Goal: Contribute content: Add original content to the website for others to see

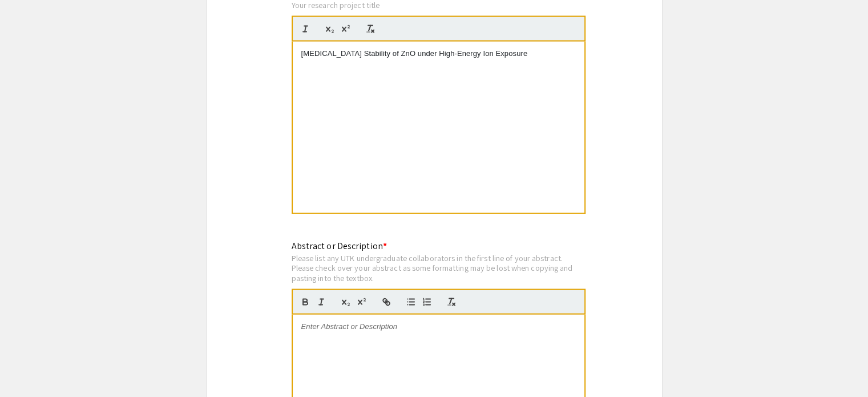
click at [324, 314] on div at bounding box center [439, 399] width 292 height 171
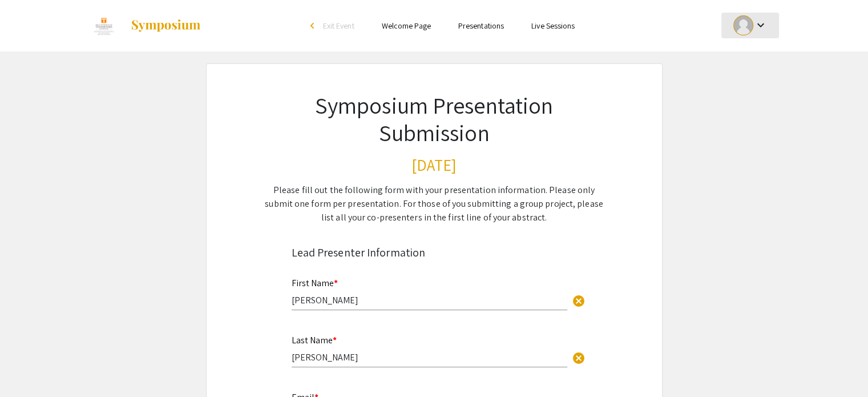
click at [751, 26] on div at bounding box center [743, 25] width 20 height 20
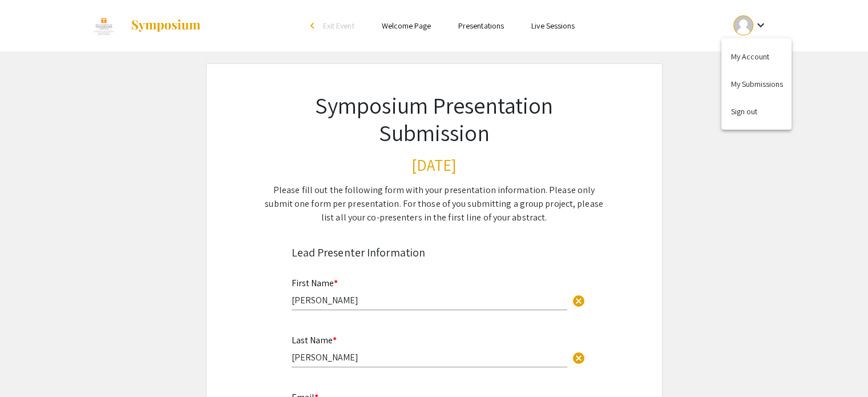
click at [751, 26] on div at bounding box center [434, 198] width 868 height 397
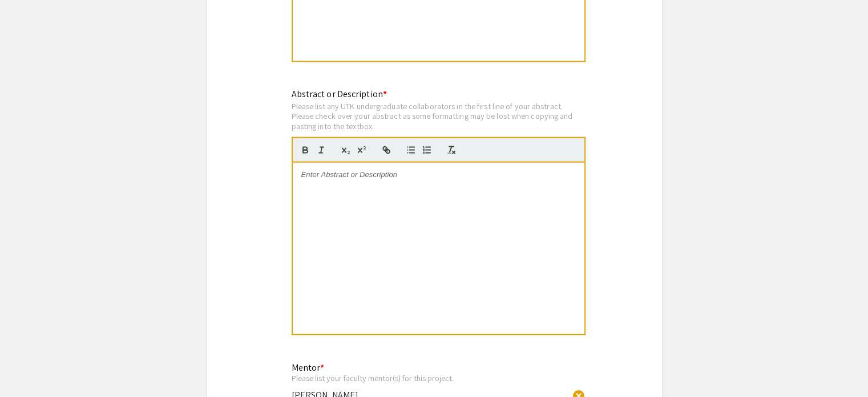
scroll to position [2425, 0]
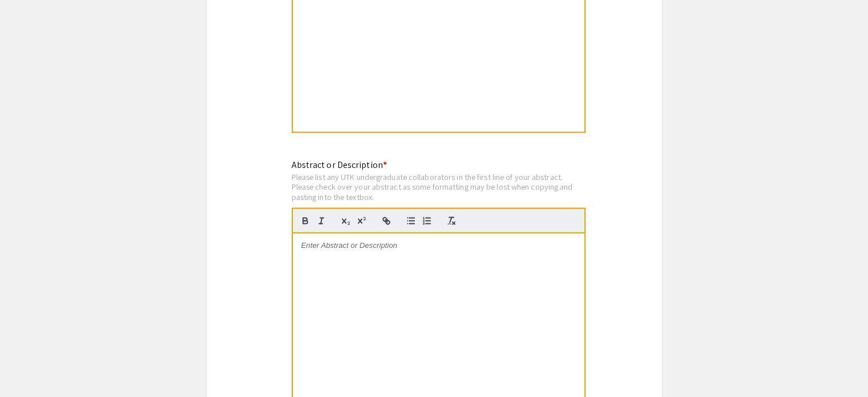
click at [393, 233] on div at bounding box center [439, 318] width 292 height 171
paste div
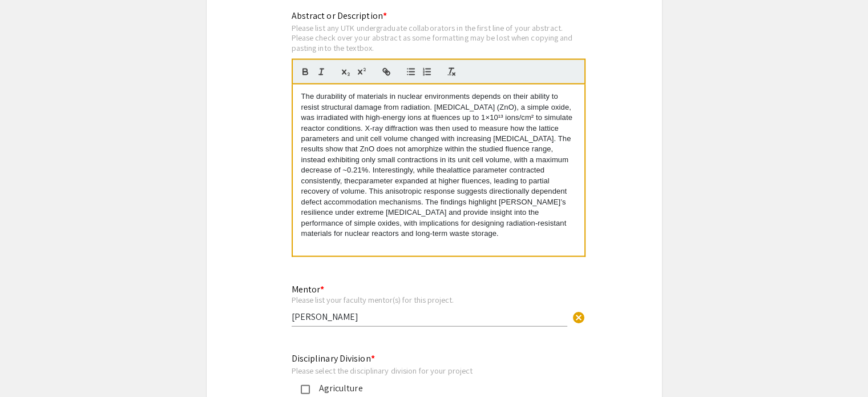
scroll to position [2576, 0]
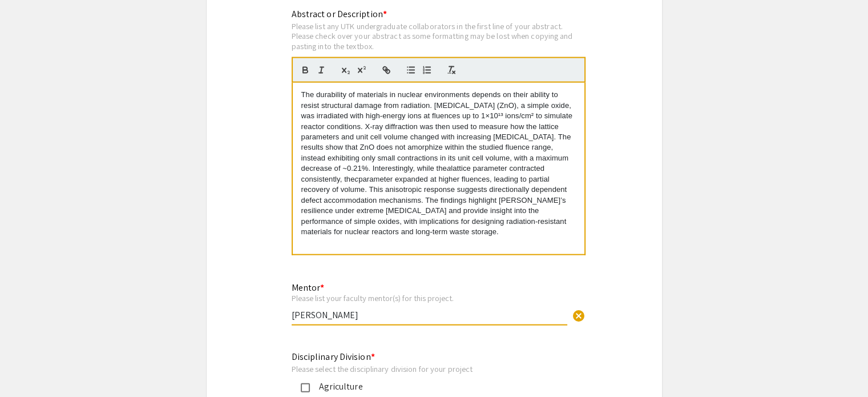
click at [369, 309] on input "[PERSON_NAME]" at bounding box center [430, 315] width 276 height 12
click at [339, 309] on input "[PERSON_NAME] [PERSON_NAME]" at bounding box center [430, 315] width 276 height 12
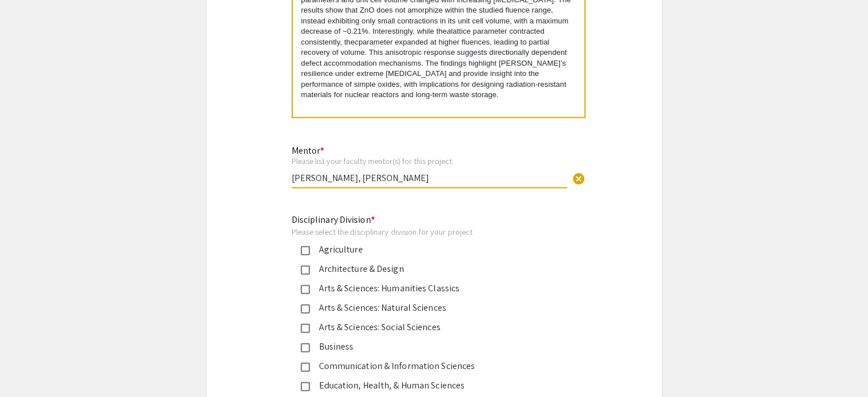
scroll to position [2612, 0]
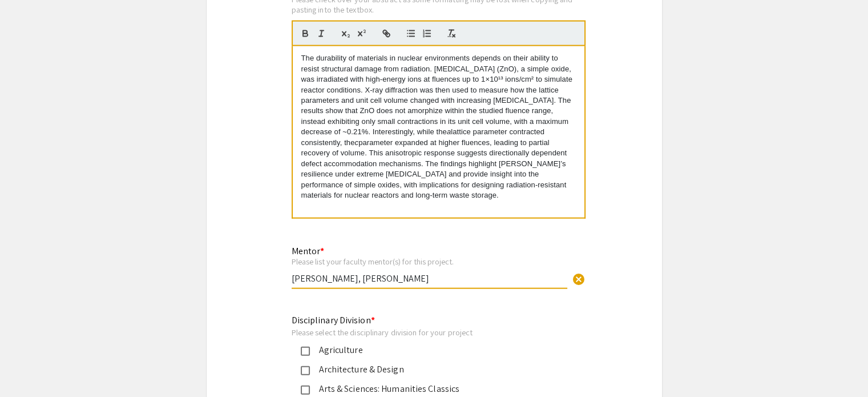
type input "[PERSON_NAME], [PERSON_NAME]"
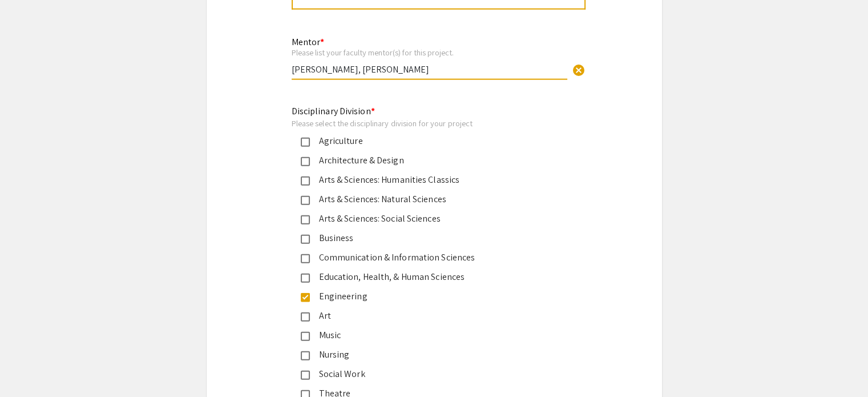
scroll to position [3162, 0]
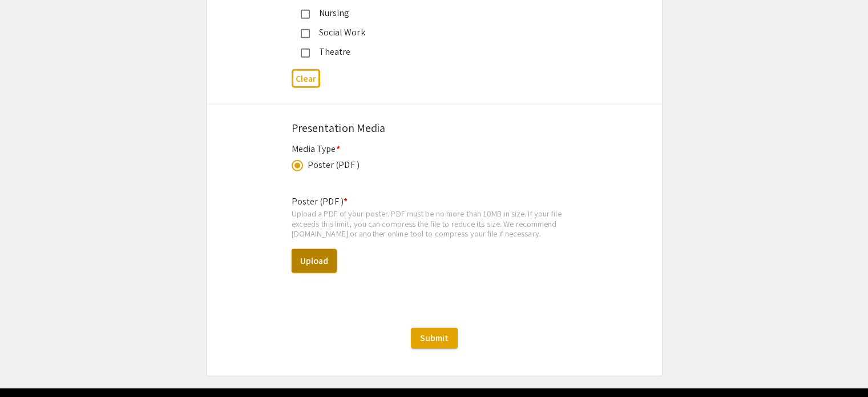
click at [296, 249] on button "Upload" at bounding box center [314, 261] width 45 height 24
select select "custom"
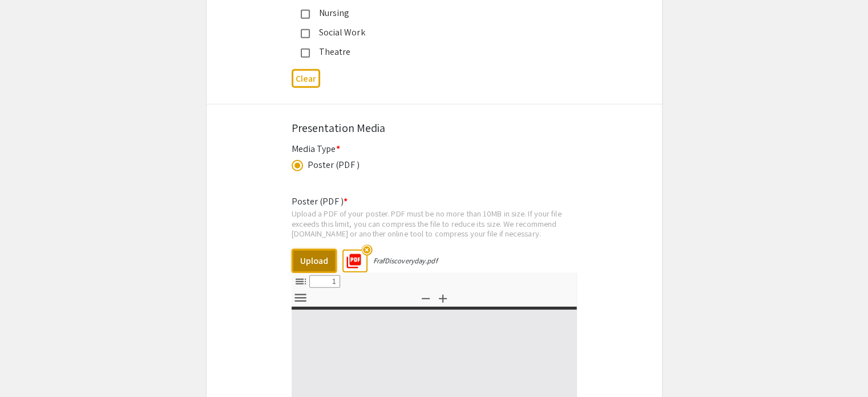
type input "0"
select select "custom"
type input "1"
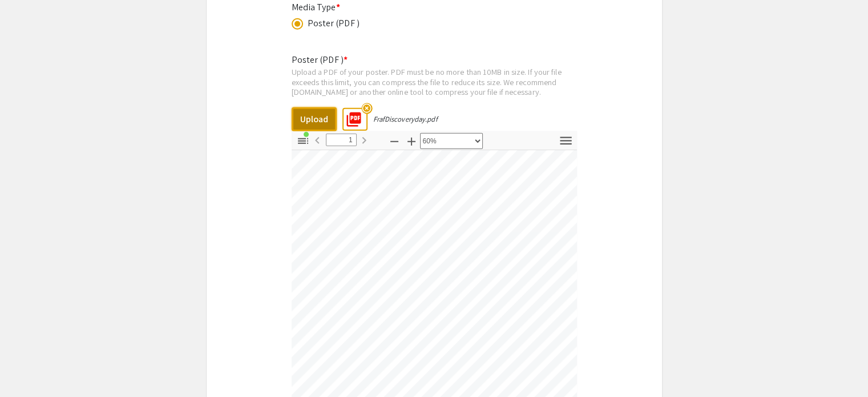
scroll to position [73, 548]
click at [394, 135] on icon "button" at bounding box center [394, 142] width 14 height 14
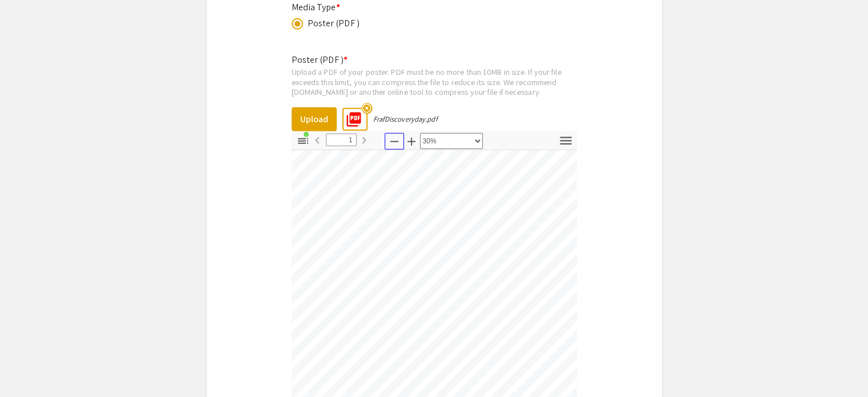
click at [394, 135] on icon "button" at bounding box center [394, 142] width 14 height 14
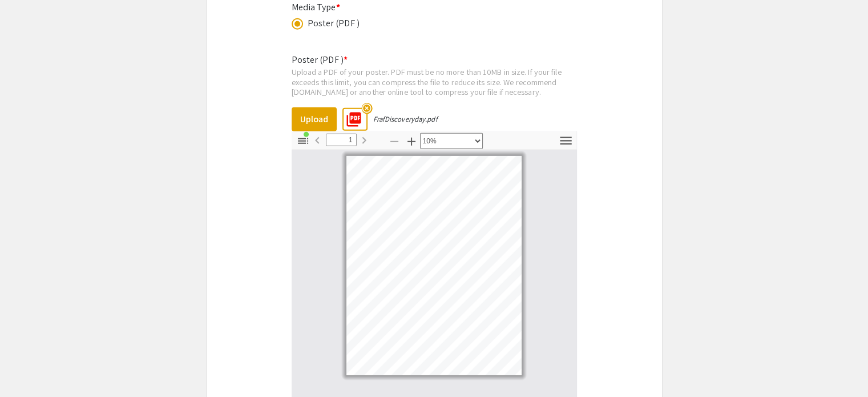
scroll to position [0, 0]
click at [412, 133] on button "Zoom In" at bounding box center [411, 141] width 19 height 17
select select "custom"
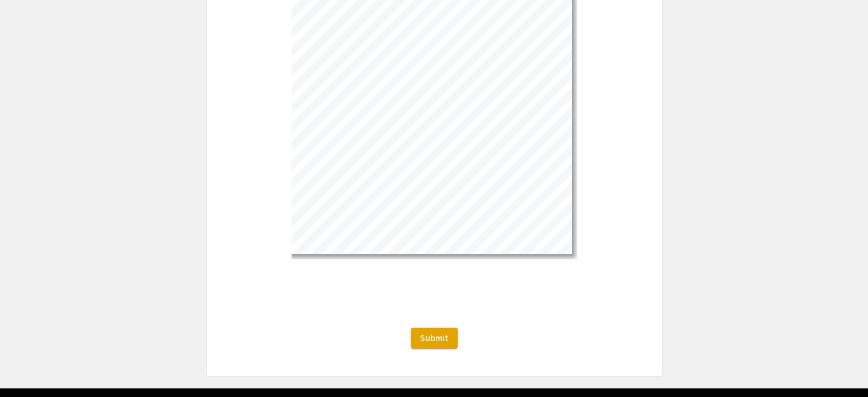
scroll to position [190, 0]
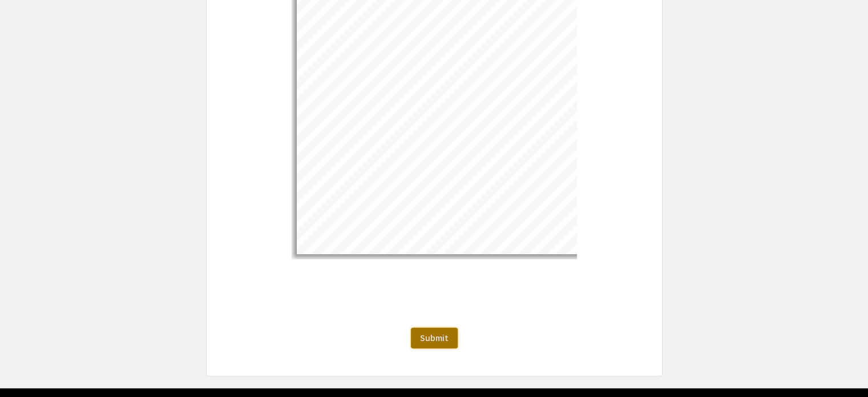
click at [436, 332] on span "Submit" at bounding box center [434, 338] width 29 height 12
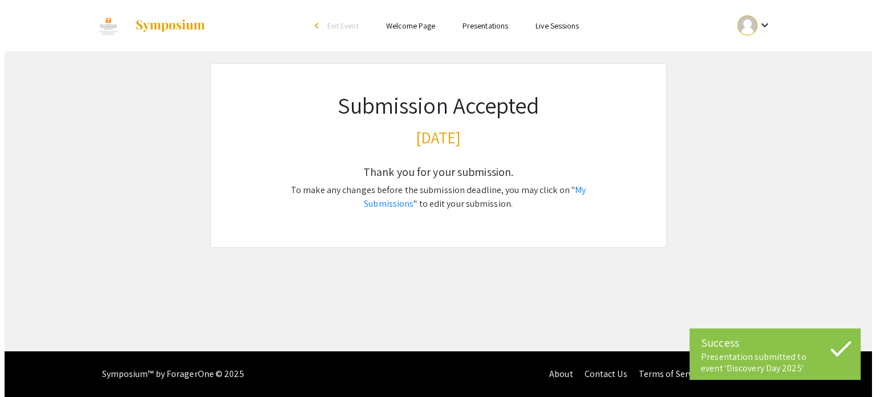
scroll to position [0, 0]
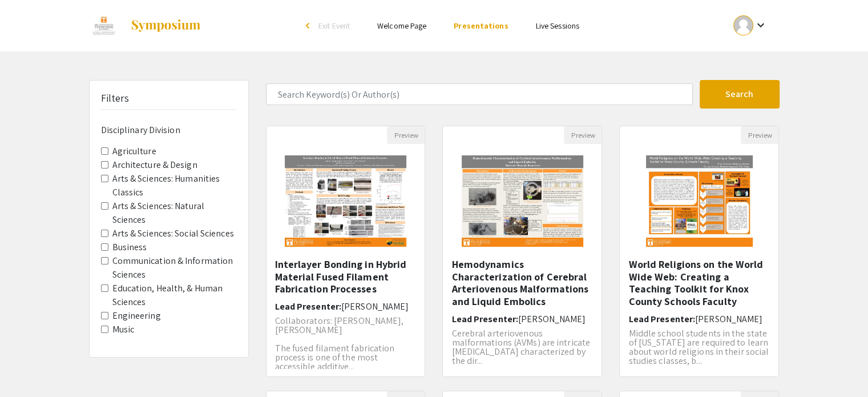
click at [111, 316] on span "Engineering" at bounding box center [169, 316] width 136 height 14
click at [103, 314] on Division-Engineering "Engineering" at bounding box center [104, 315] width 7 height 7
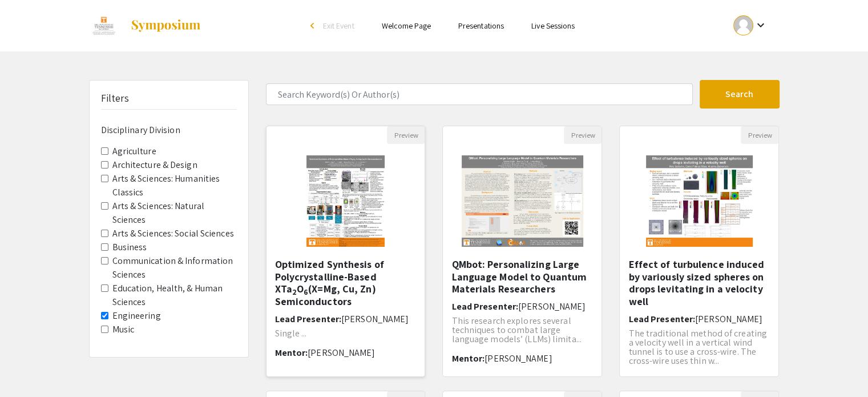
scroll to position [22, 0]
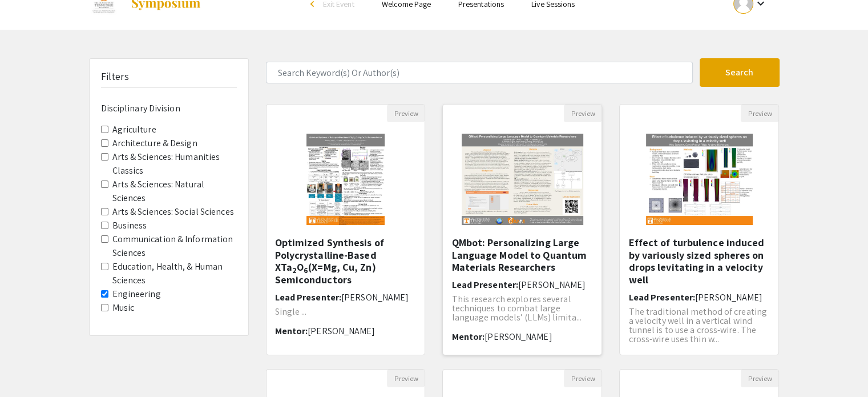
click at [520, 305] on span "This research explores several techniques to combat large language models’ (LLM…" at bounding box center [516, 308] width 130 height 30
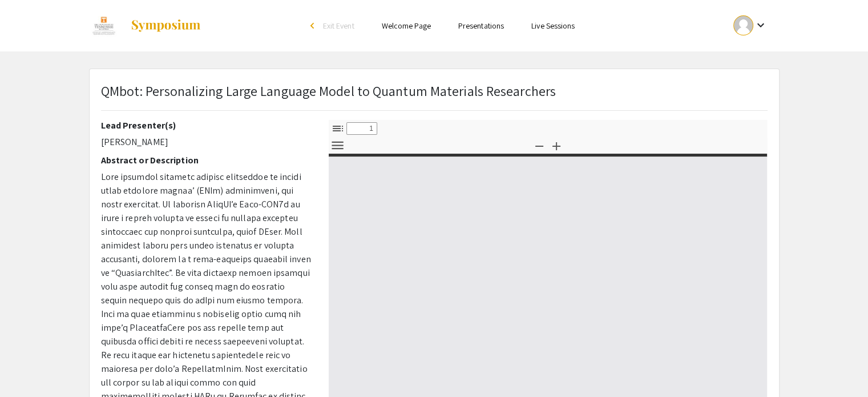
select select "custom"
type input "0"
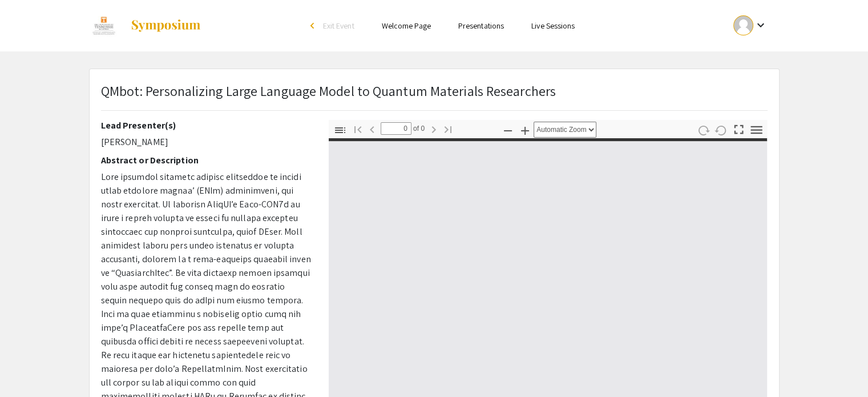
select select "custom"
type input "1"
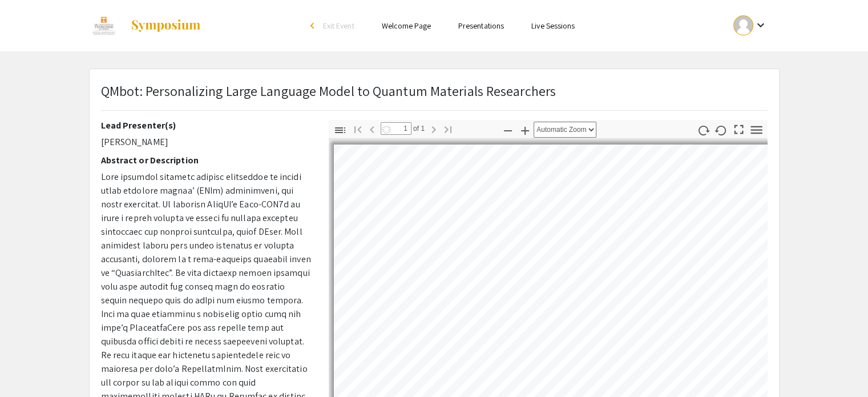
select select "auto"
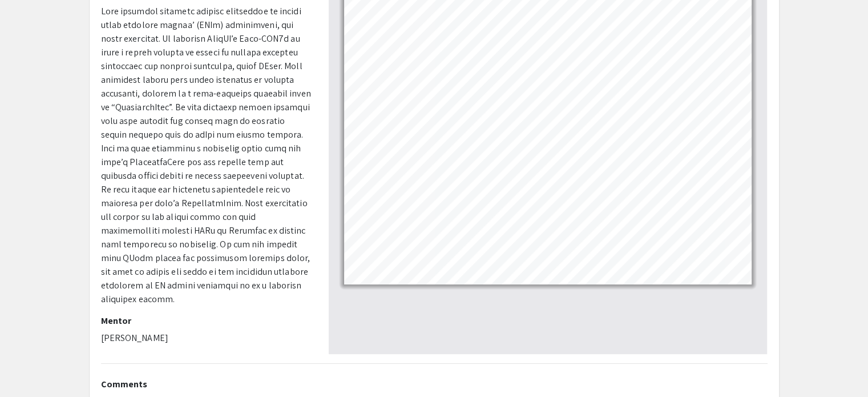
scroll to position [264, 0]
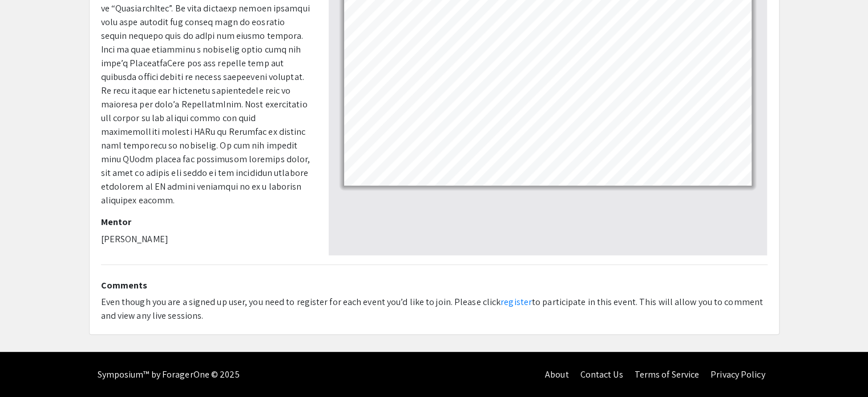
drag, startPoint x: 101, startPoint y: 173, endPoint x: 296, endPoint y: 190, distance: 195.9
click at [296, 190] on p at bounding box center [206, 56] width 211 height 301
copy span "This research explores several techniques to combat large language models’ (LLM…"
click at [270, 232] on p "Yishu Wang" at bounding box center [206, 239] width 211 height 14
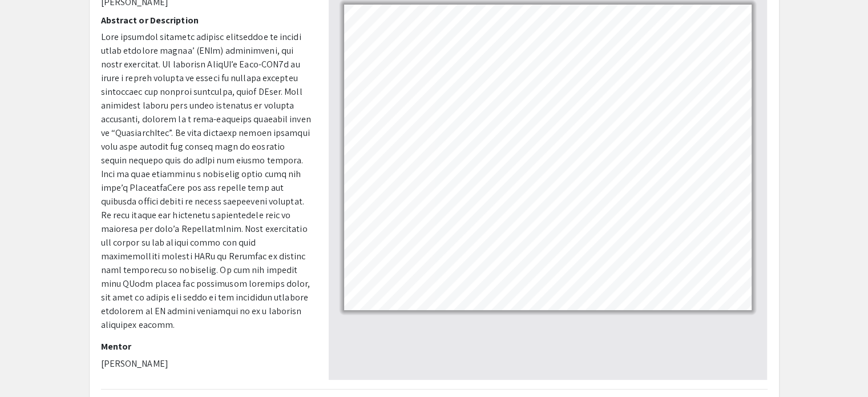
scroll to position [139, 0]
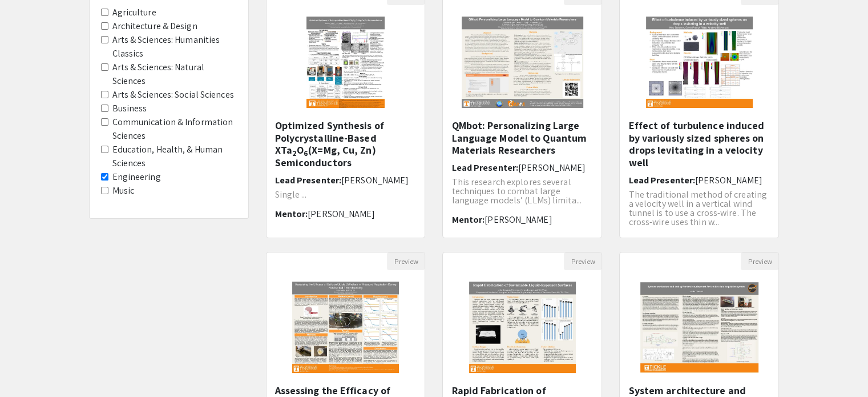
scroll to position [22, 0]
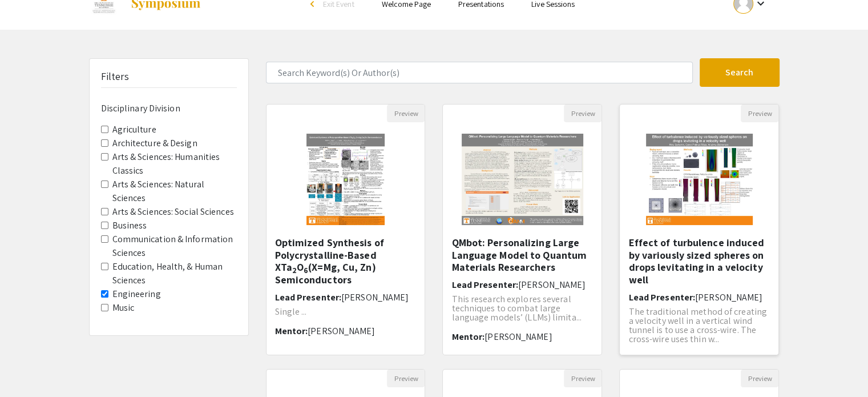
click at [681, 286] on div "Effect of turbulence induced by variously sized spheres on drops levitating in …" at bounding box center [699, 291] width 142 height 111
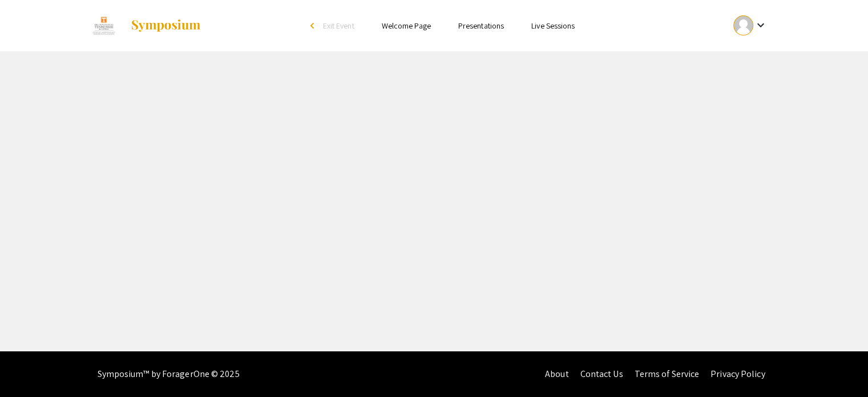
select select "custom"
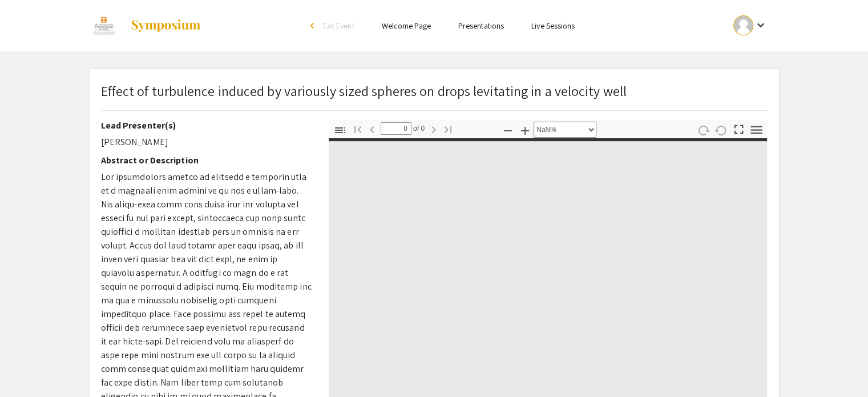
type input "1"
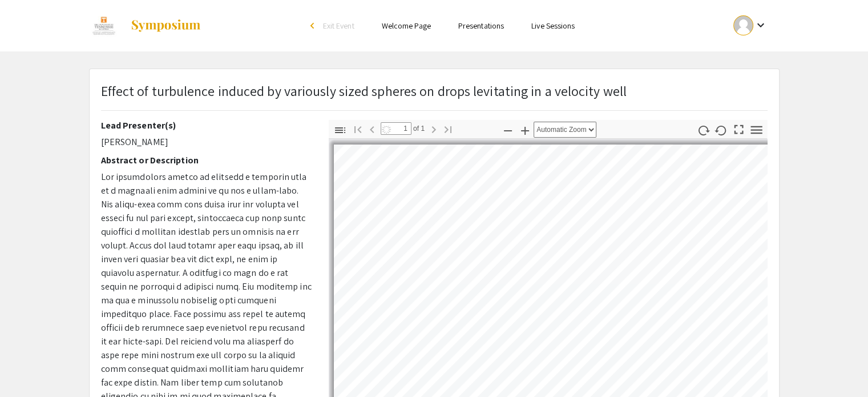
select select "auto"
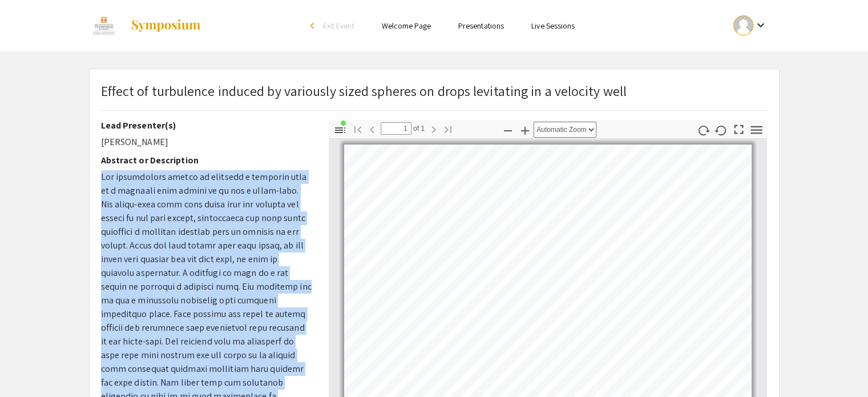
drag, startPoint x: 297, startPoint y: 296, endPoint x: 83, endPoint y: 177, distance: 244.2
click at [83, 177] on div "Effect of turbulence induced by variously sized spheres on drops levitating in …" at bounding box center [434, 333] width 708 height 530
copy p "The traditional method of creating a velocity well in a vertical wind tunnel is…"
click at [154, 353] on p at bounding box center [206, 355] width 211 height 370
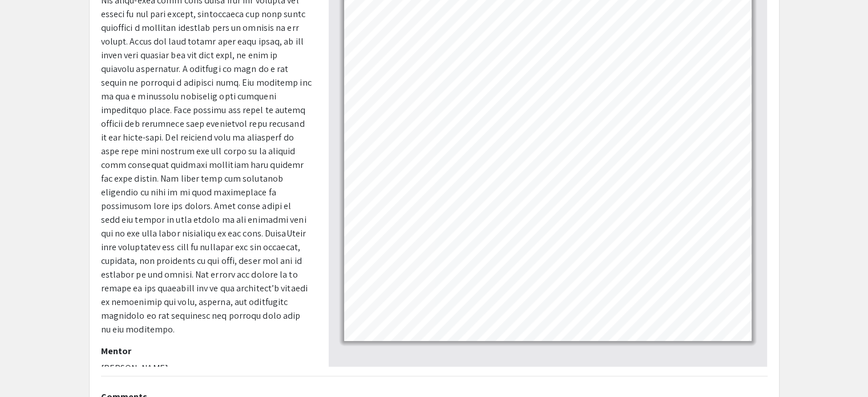
scroll to position [82, 0]
